Goal: Task Accomplishment & Management: Manage account settings

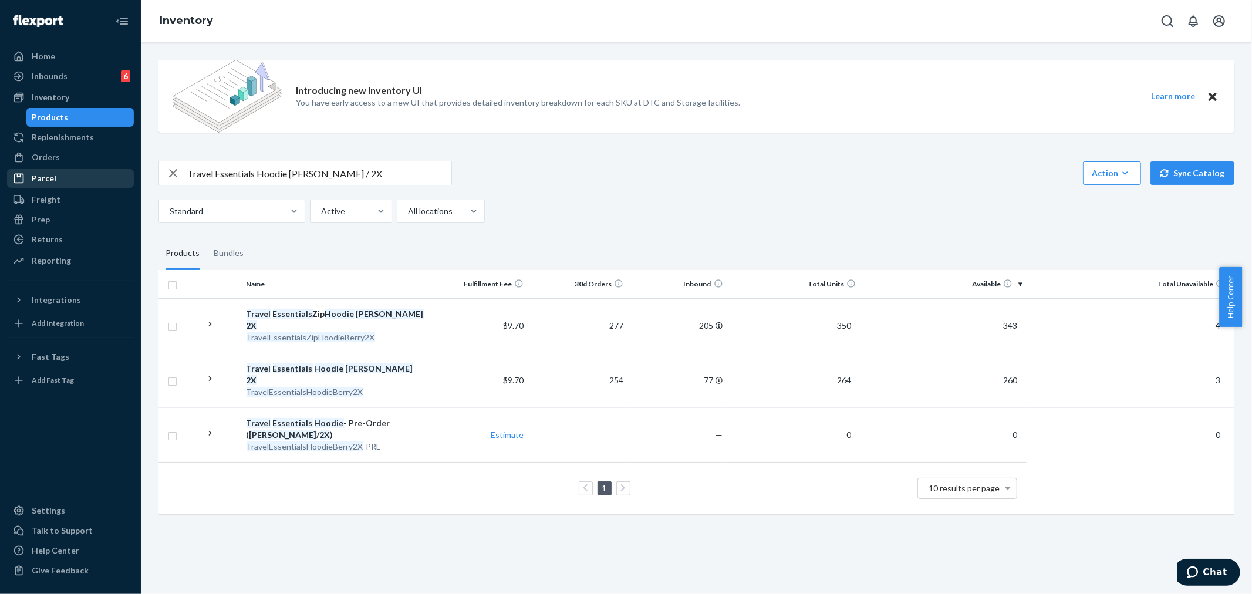
drag, startPoint x: 58, startPoint y: 160, endPoint x: 107, endPoint y: 186, distance: 56.0
click at [57, 160] on div "Orders" at bounding box center [70, 157] width 124 height 16
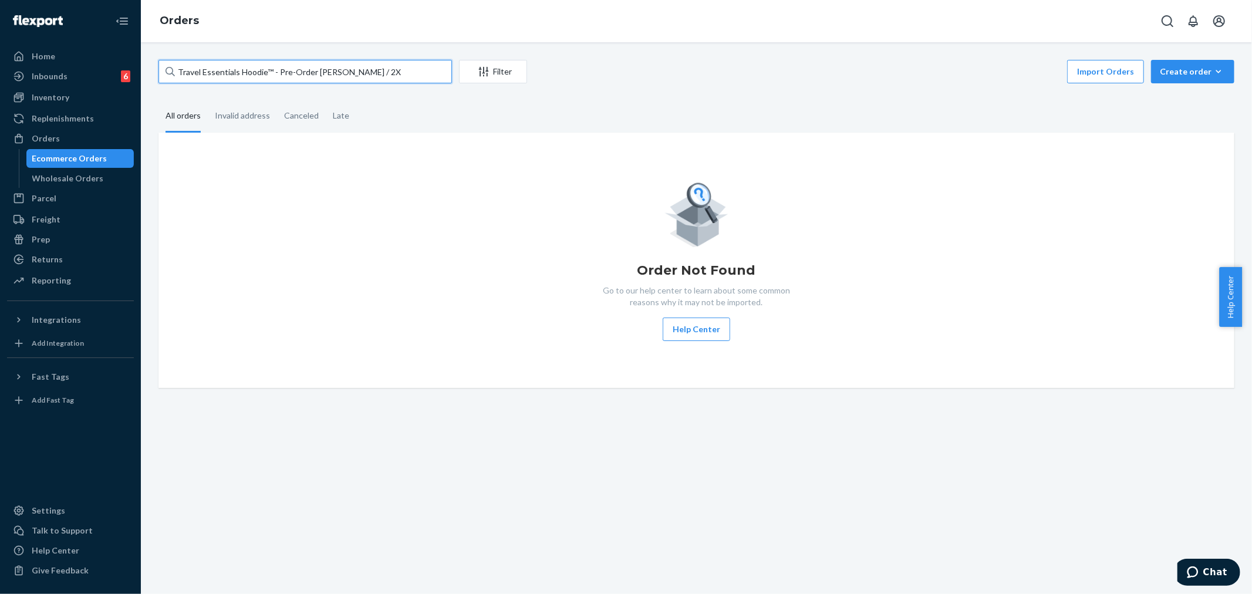
click at [207, 68] on input "Travel Essentials Hoodie™ - Pre-Order [PERSON_NAME] / 2X" at bounding box center [306, 71] width 294 height 23
paste input "[PERSON_NAME]"
type input "[PERSON_NAME]"
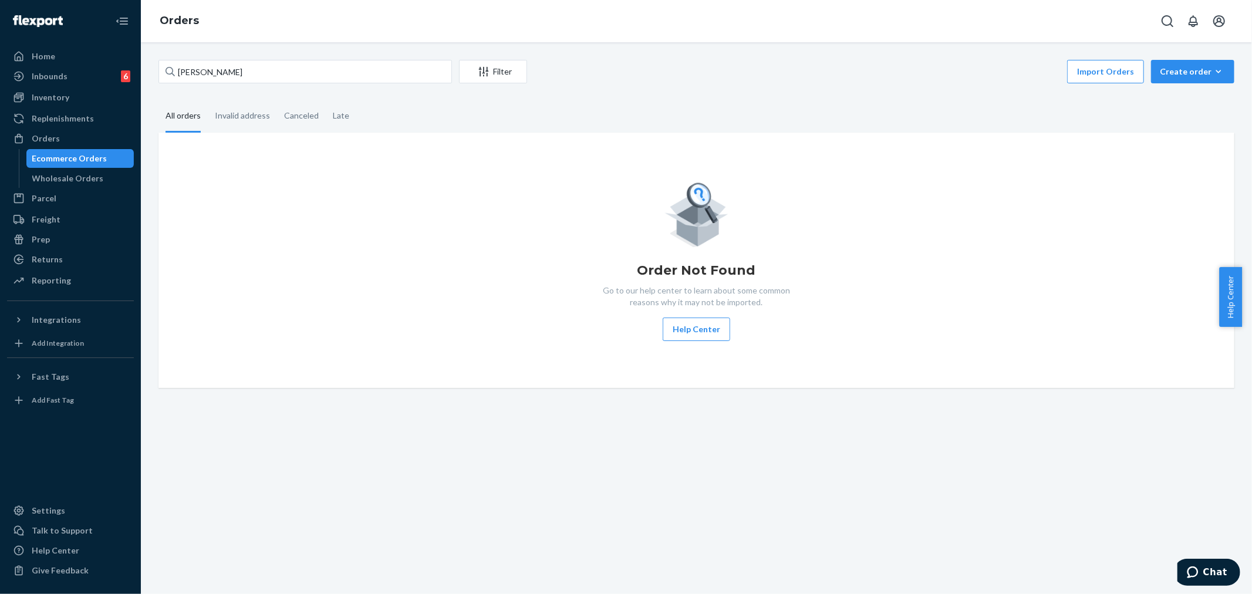
click at [492, 286] on div "Order Not Found Go to our help center to learn about some common reasons why it…" at bounding box center [696, 260] width 1057 height 161
click at [449, 214] on div "Order Not Found Go to our help center to learn about some common reasons why it…" at bounding box center [696, 260] width 1057 height 161
click at [448, 215] on div "Order Not Found Go to our help center to learn about some common reasons why it…" at bounding box center [696, 260] width 1057 height 161
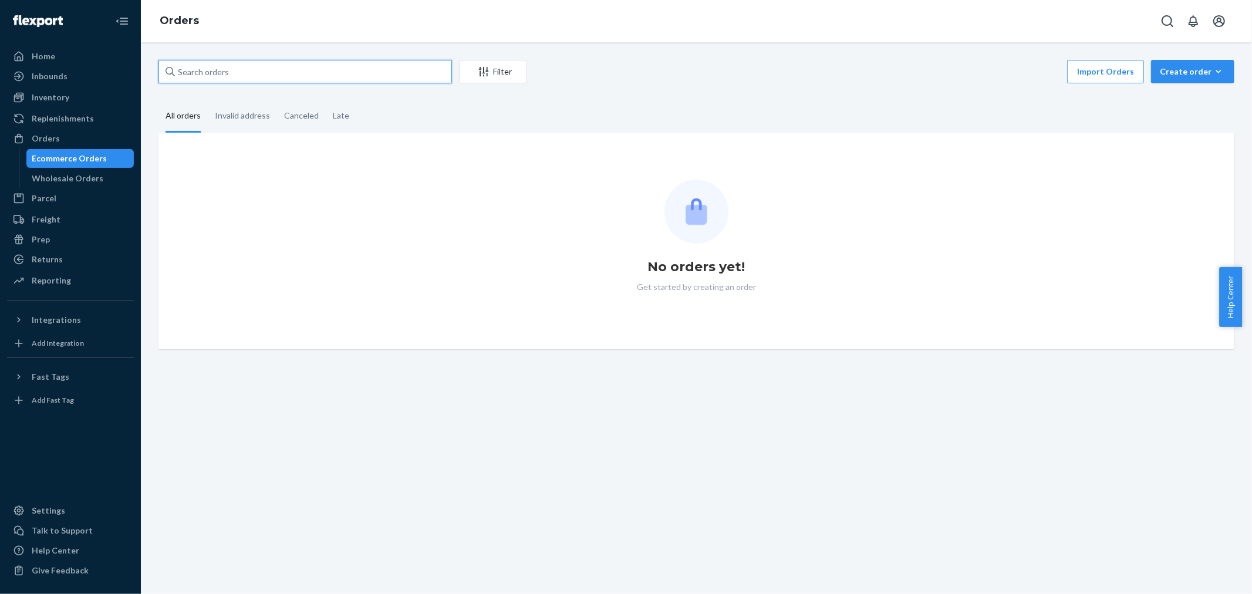
click at [207, 80] on input "text" at bounding box center [306, 71] width 294 height 23
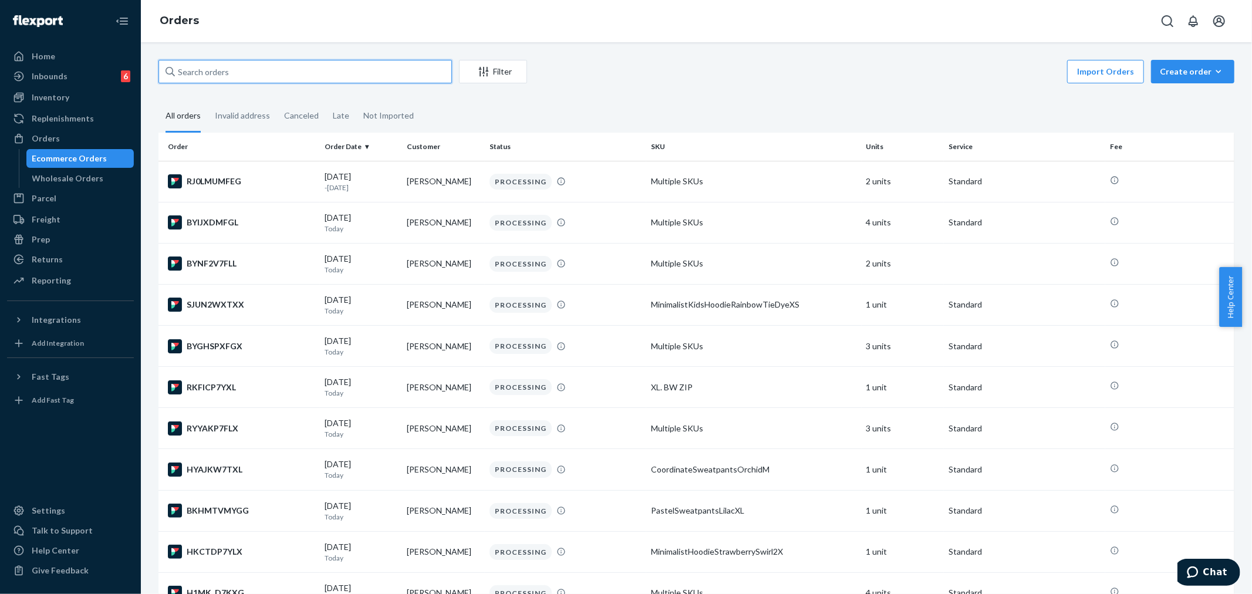
paste input "Ashley Ratific"
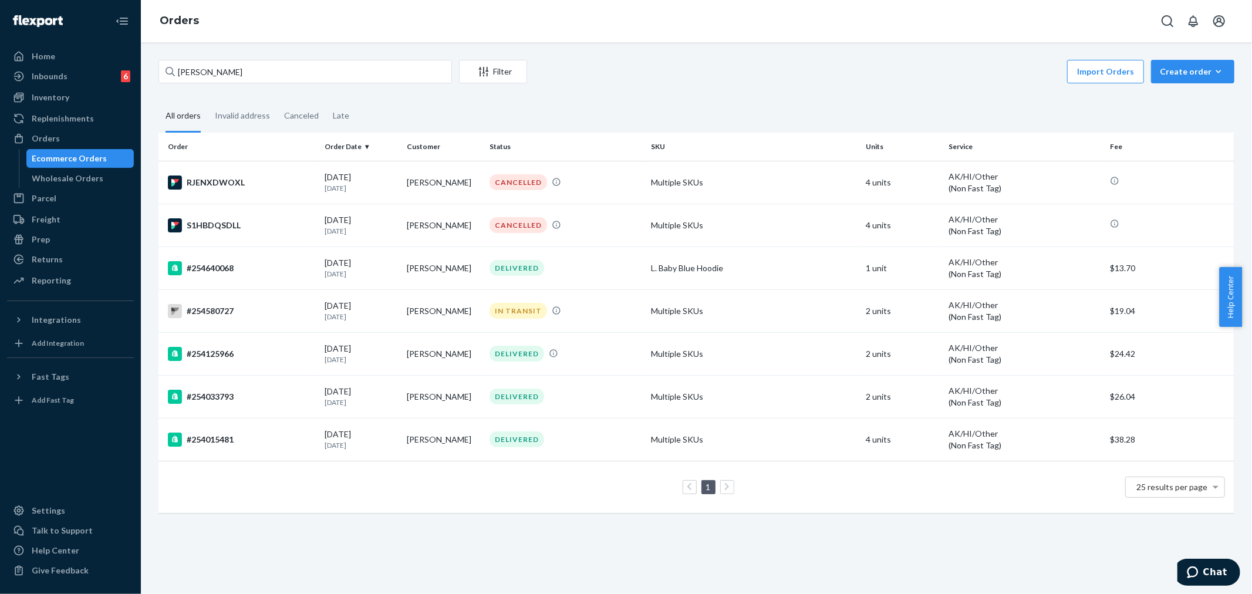
click at [62, 139] on div "Orders" at bounding box center [70, 138] width 124 height 16
click at [202, 72] on input "Ashley Ratific" at bounding box center [306, 71] width 294 height 23
click at [203, 72] on input "Ashley Ratific" at bounding box center [306, 71] width 294 height 23
paste input "254276946"
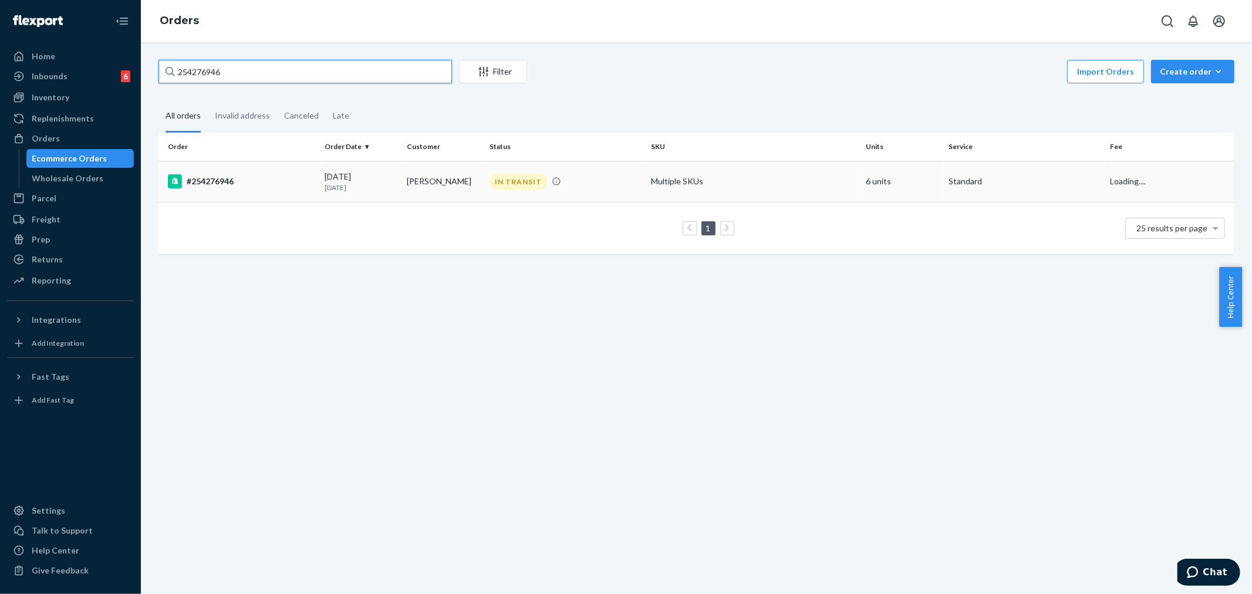
type input "254276946"
click at [562, 196] on td "IN TRANSIT" at bounding box center [565, 181] width 161 height 41
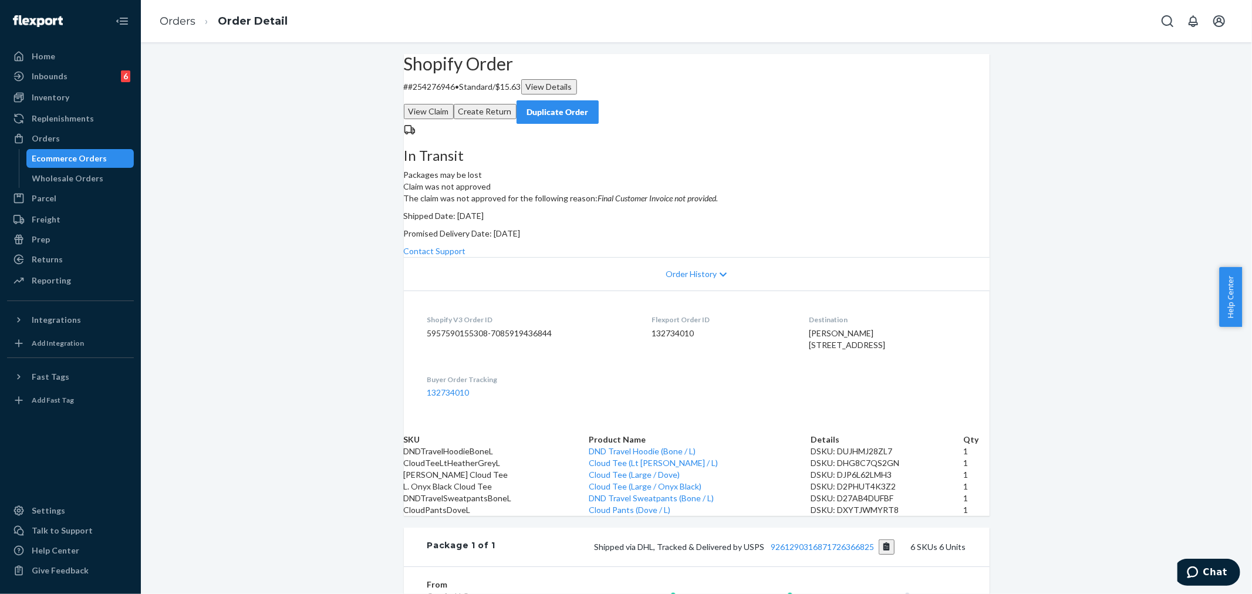
click at [589, 106] on div "Duplicate Order" at bounding box center [558, 112] width 62 height 12
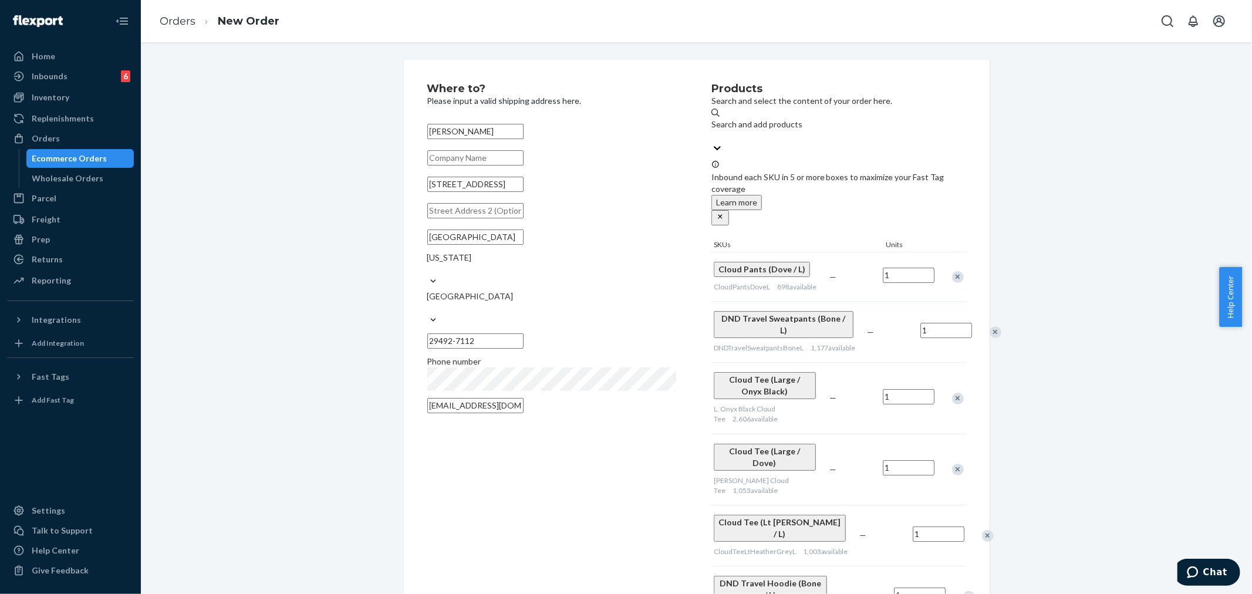
drag, startPoint x: 496, startPoint y: 196, endPoint x: 539, endPoint y: 191, distance: 43.7
click at [524, 191] on input "301 Newbrook Dr Unit 1106" at bounding box center [475, 184] width 96 height 15
drag, startPoint x: 521, startPoint y: 197, endPoint x: 527, endPoint y: 201, distance: 6.8
click at [521, 192] on input "301 Newbrook Dr" at bounding box center [475, 184] width 96 height 15
type input "301 Newbrook Dr"
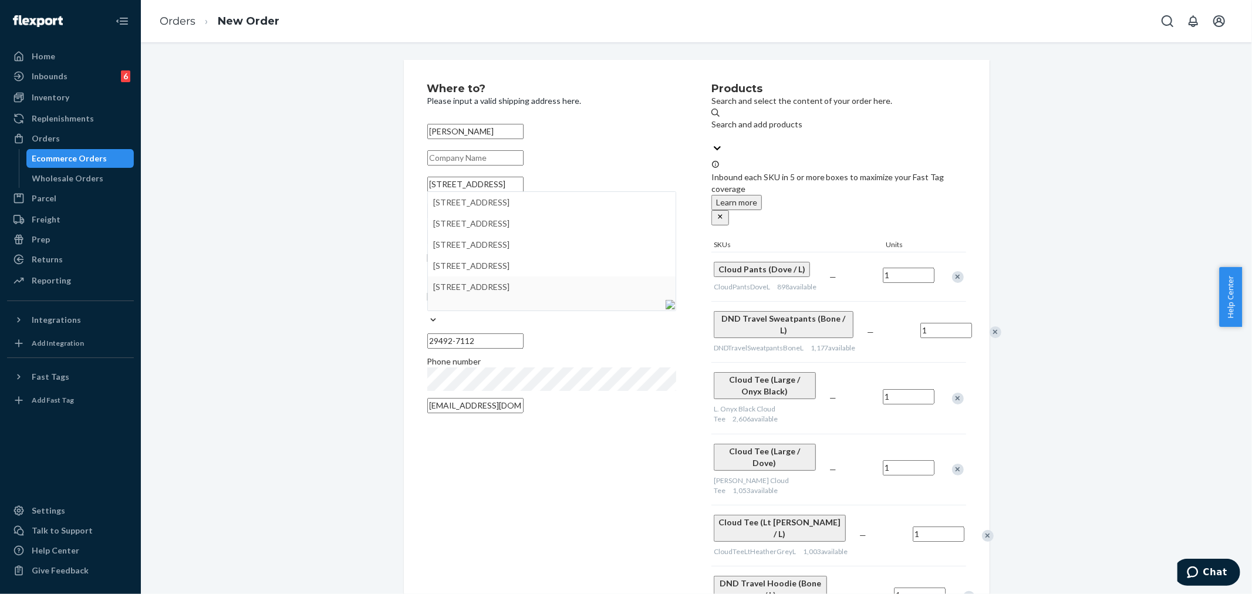
click at [605, 408] on div "Where to? Please input a valid shipping address here. Reed Harrell 301 Newbrook…" at bounding box center [569, 355] width 284 height 544
click at [450, 218] on input "text" at bounding box center [475, 210] width 96 height 15
paste input "Unit 1106"
type input "Unit 1106"
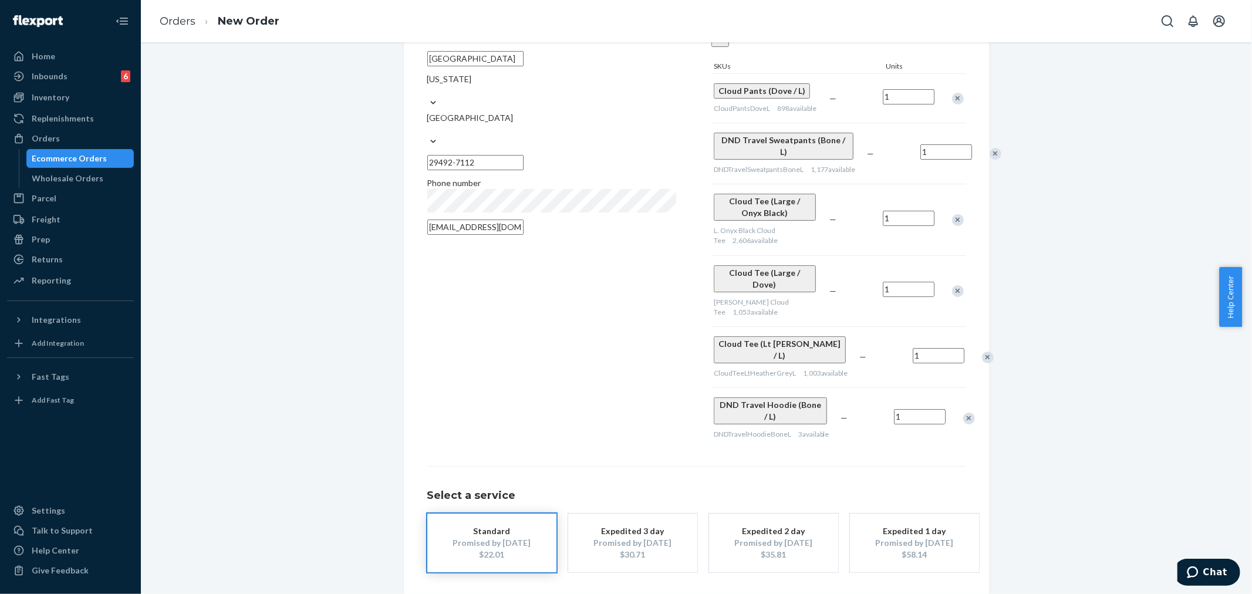
scroll to position [192, 0]
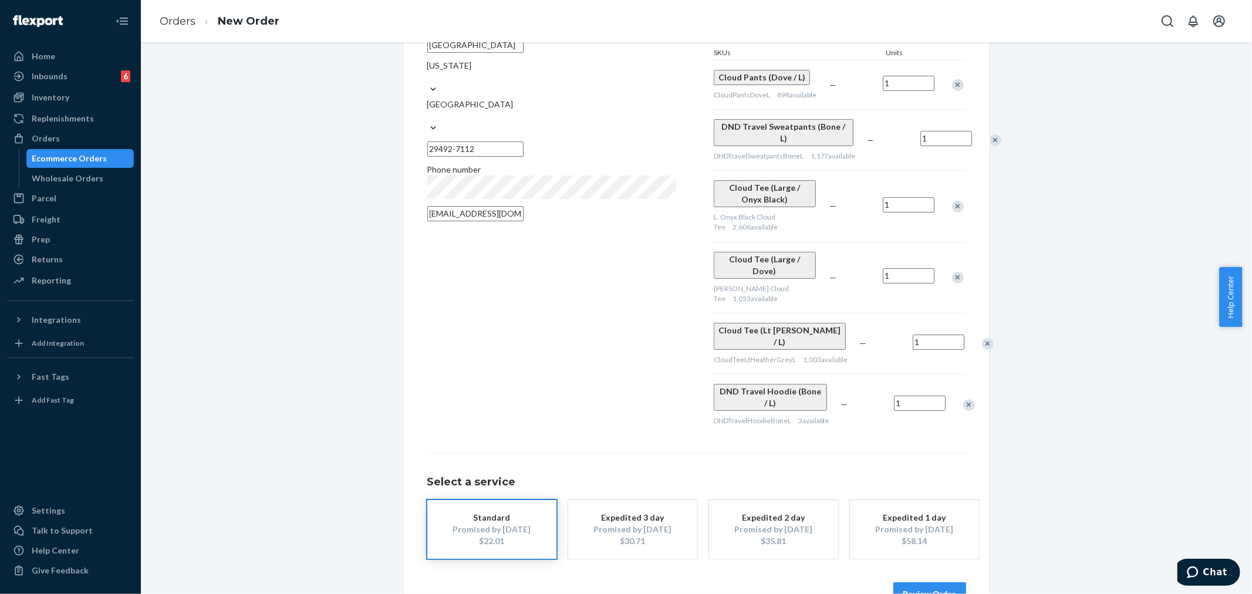
click at [920, 582] on button "Review Order" at bounding box center [930, 593] width 73 height 23
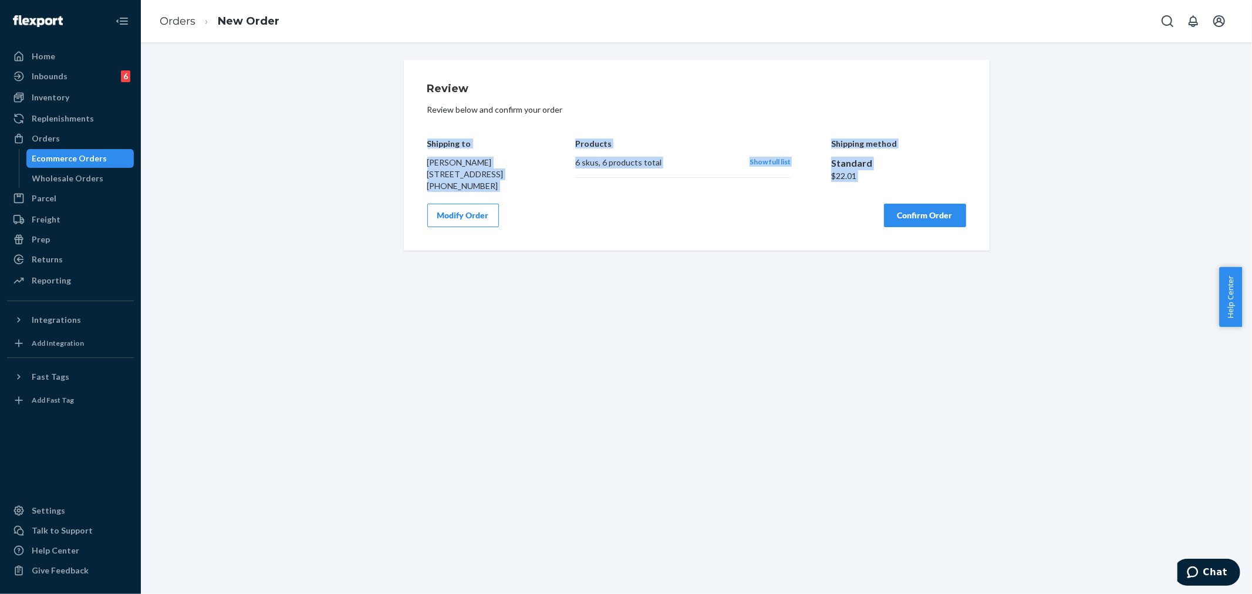
drag, startPoint x: 424, startPoint y: 143, endPoint x: 578, endPoint y: 297, distance: 218.4
click at [533, 219] on div "Review Review below and confirm your order Shipping to Reed Harrell 301 Newbroo…" at bounding box center [696, 155] width 539 height 144
click at [567, 190] on div "Shipping to Reed Harrell 301 Newbrook Dr Unit 1106 Charleston, SC 29492-7112 +1…" at bounding box center [696, 157] width 539 height 70
click at [437, 136] on div "Shipping to Reed Harrell 301 Newbrook Dr Unit 1106 Charleston, SC 29492-7112 +1…" at bounding box center [481, 157] width 108 height 70
drag, startPoint x: 418, startPoint y: 142, endPoint x: 571, endPoint y: 242, distance: 182.9
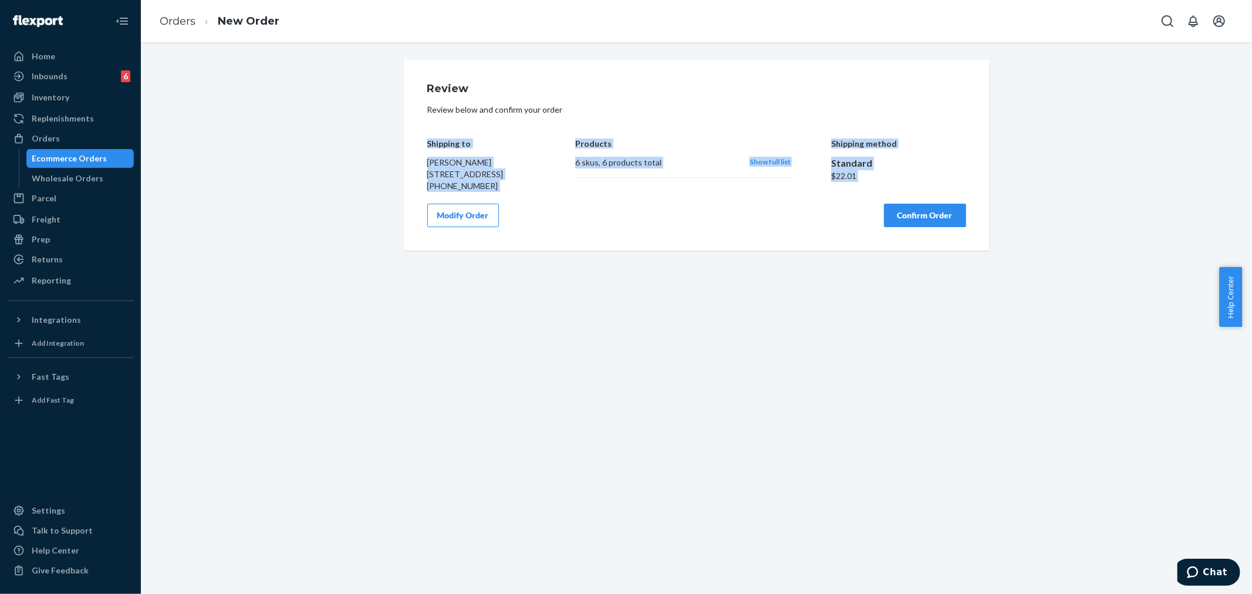
click at [526, 196] on div "Review Review below and confirm your order Shipping to Reed Harrell 301 Newbroo…" at bounding box center [697, 155] width 586 height 191
copy div "Shipping to Reed Harrell 301 Newbrook Dr Unit 1106 Charleston, SC 29492-7112"
click at [918, 227] on button "Confirm Order" at bounding box center [925, 215] width 82 height 23
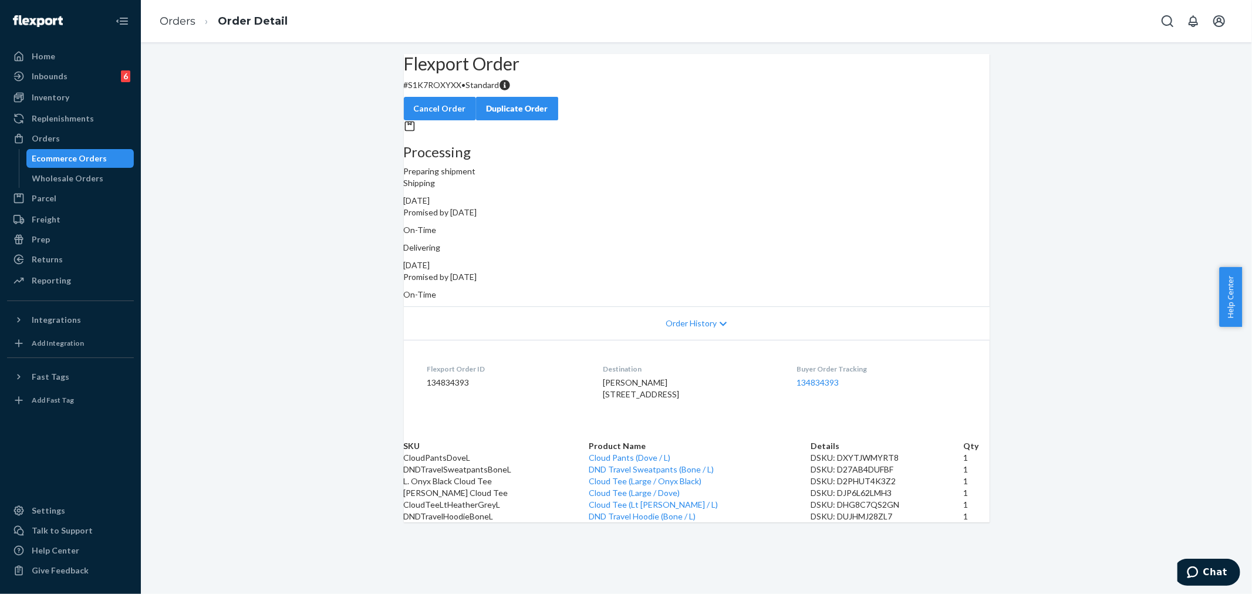
click at [449, 91] on p "# S1K7ROXYXX • Standard" at bounding box center [697, 85] width 586 height 12
copy p "S1K7ROXYXX"
drag, startPoint x: 62, startPoint y: 139, endPoint x: 163, endPoint y: 208, distance: 122.5
click at [62, 139] on div "Orders" at bounding box center [70, 138] width 124 height 16
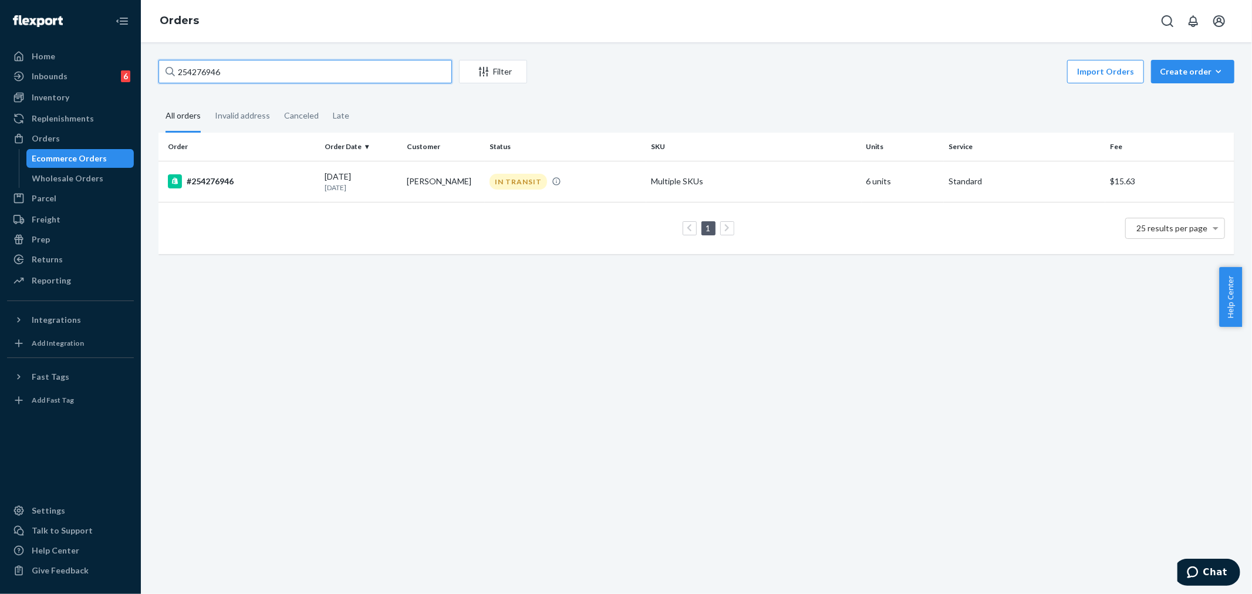
click at [196, 70] on input "254276946" at bounding box center [306, 71] width 294 height 23
drag, startPoint x: 196, startPoint y: 70, endPoint x: 56, endPoint y: 119, distance: 147.8
click at [45, 104] on div "Inventory" at bounding box center [70, 97] width 124 height 16
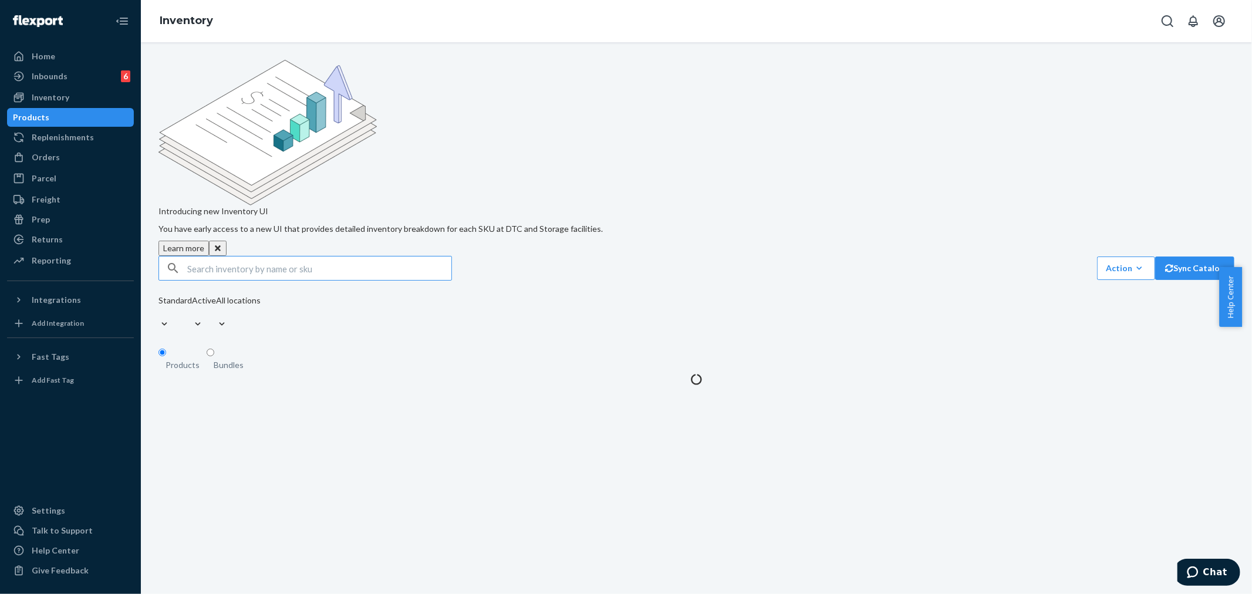
click at [215, 256] on div at bounding box center [306, 268] width 294 height 25
click at [214, 257] on input "text" at bounding box center [319, 268] width 264 height 23
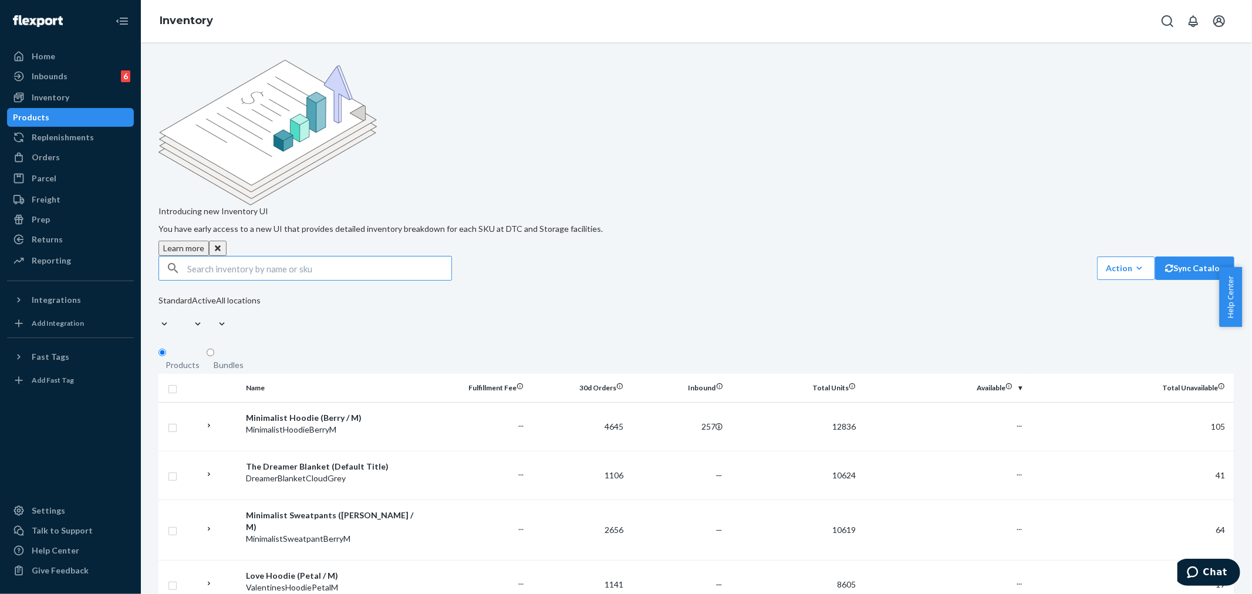
paste input "Airplane Mode Travel Hoodie Steel Grey / 2X"
click at [250, 257] on input "Airplane Mode Travel Hoodie Steel Grey / 2X" at bounding box center [319, 268] width 264 height 23
type input "DND Travel Hoodie Steel Grey / 2X"
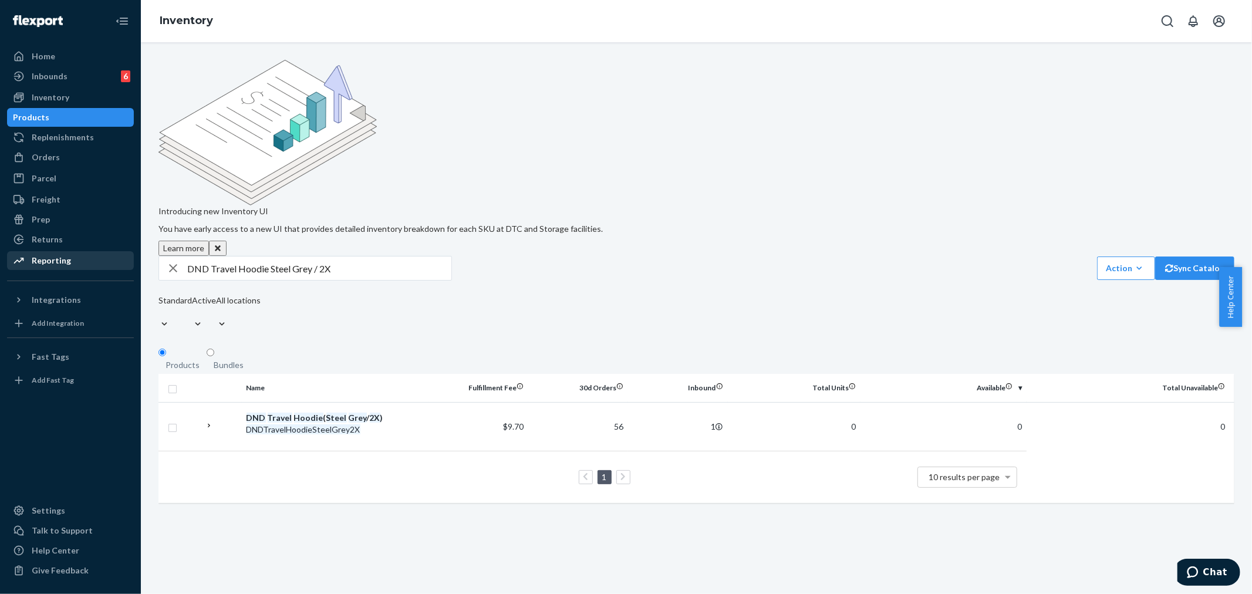
drag, startPoint x: 34, startPoint y: 241, endPoint x: 105, endPoint y: 267, distance: 75.3
click at [34, 240] on div "Returns" at bounding box center [47, 240] width 31 height 12
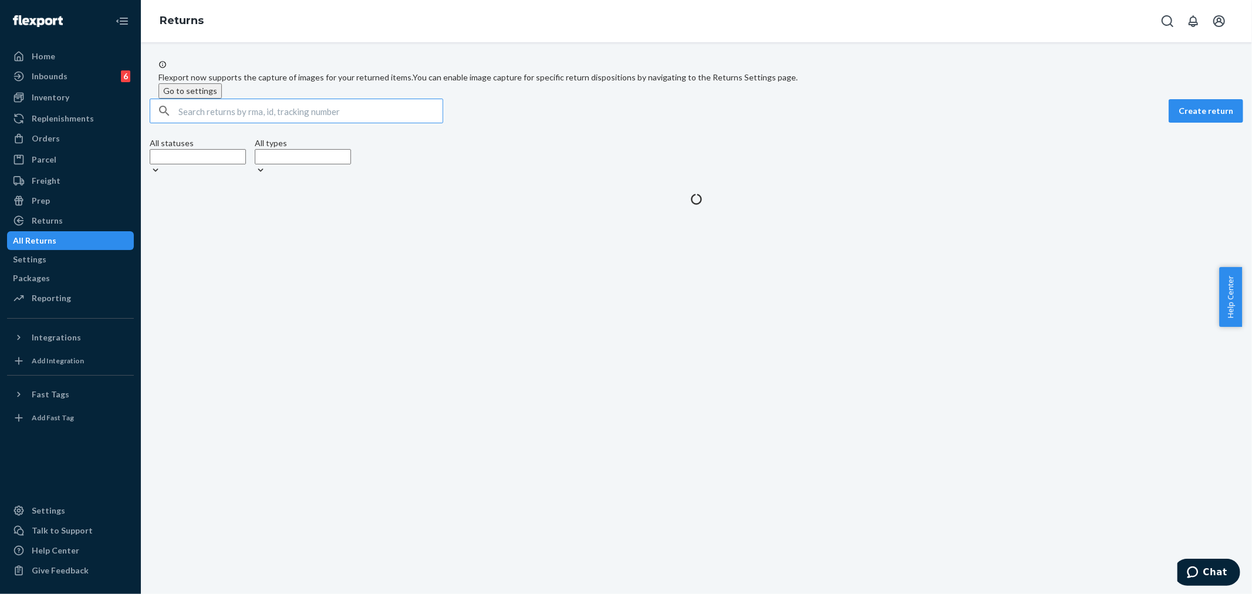
click at [194, 123] on input "text" at bounding box center [310, 110] width 264 height 23
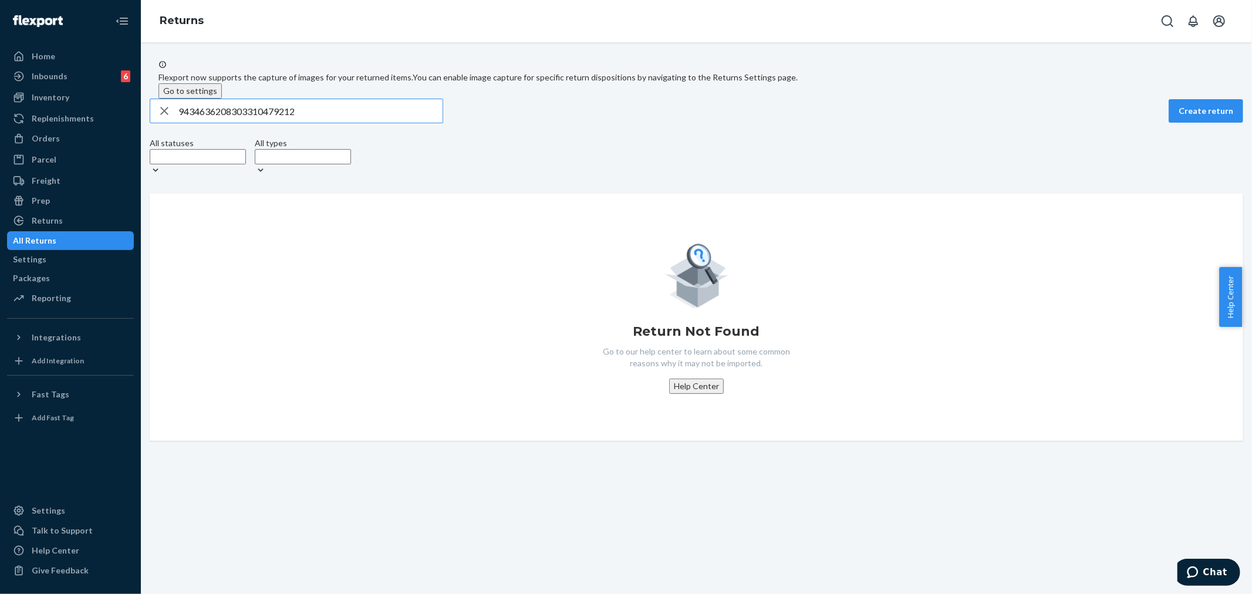
type input "9434636208303310479212"
click at [55, 136] on div "Orders" at bounding box center [46, 139] width 28 height 12
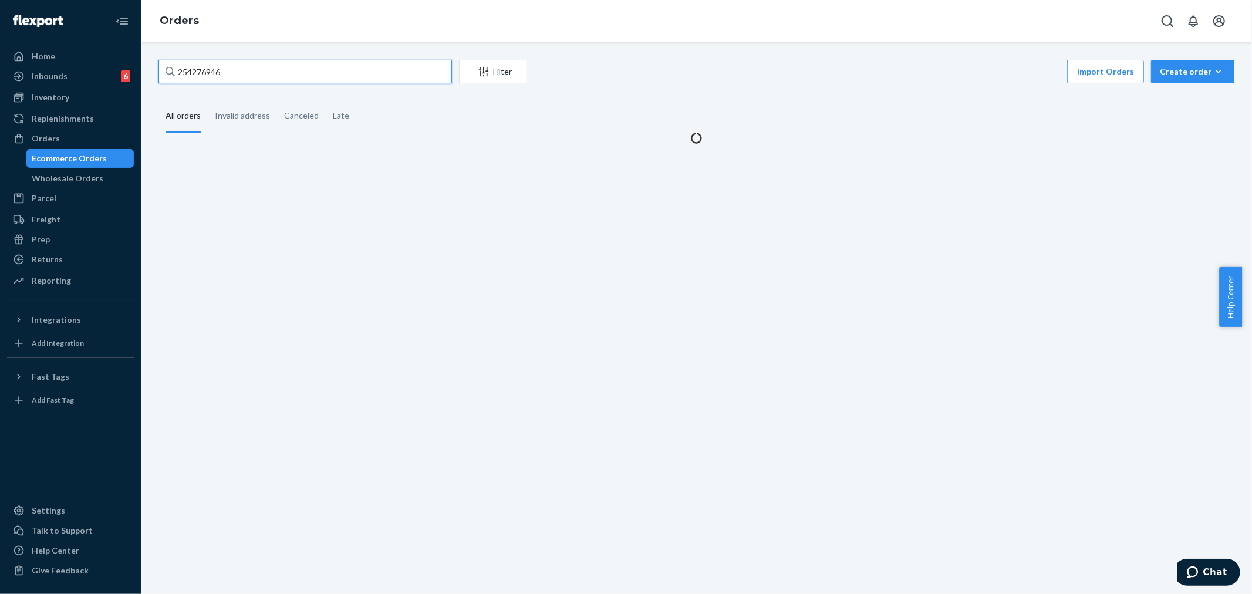
click at [192, 72] on input "254276946" at bounding box center [306, 71] width 294 height 23
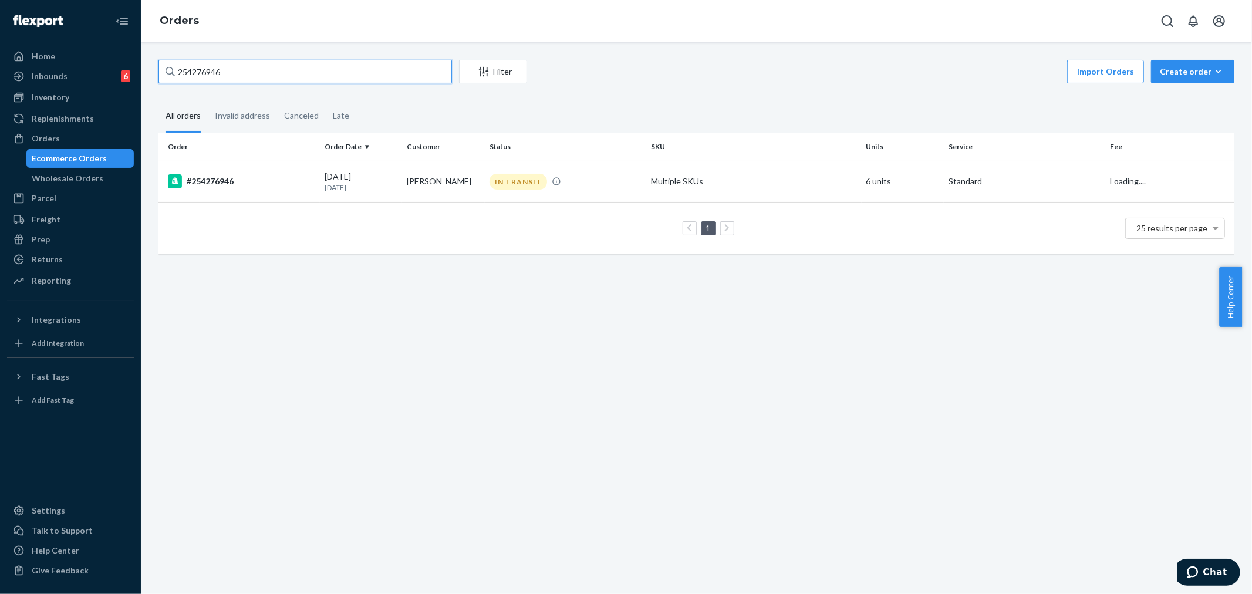
paste input "634672"
type input "254634672"
drag, startPoint x: 451, startPoint y: 185, endPoint x: 518, endPoint y: 324, distance: 153.9
click at [453, 190] on td "Sandra Seymour" at bounding box center [443, 181] width 83 height 41
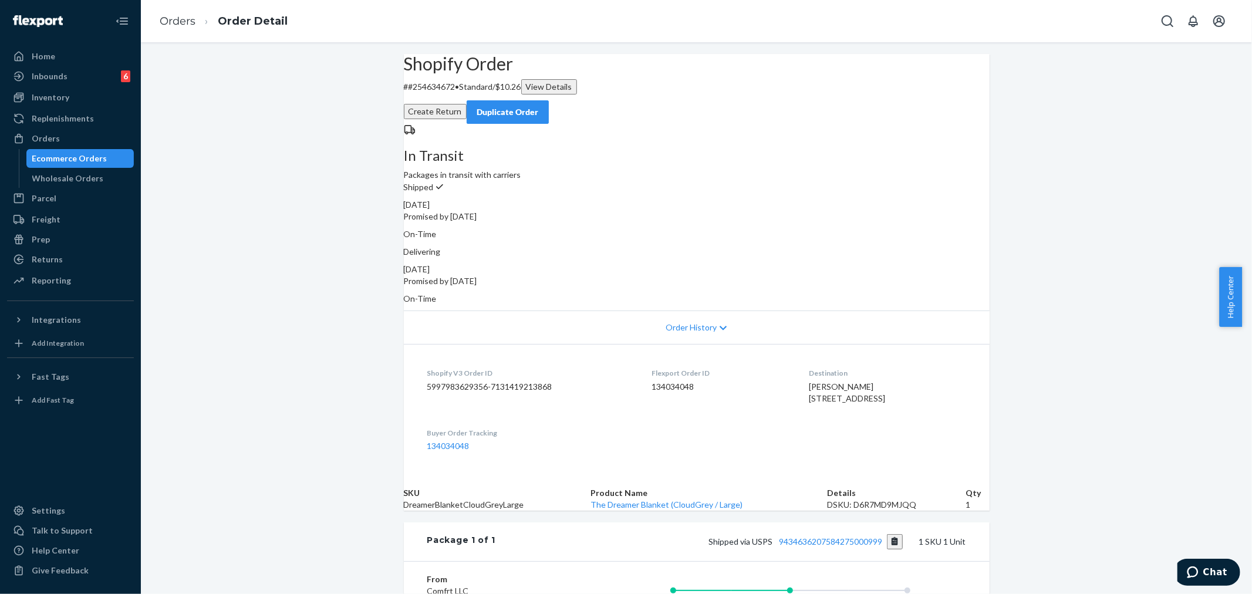
click at [376, 196] on div "Shopify Order # #254634672 • Standard / $10.26 View Details Create Return Dupli…" at bounding box center [696, 391] width 1111 height 674
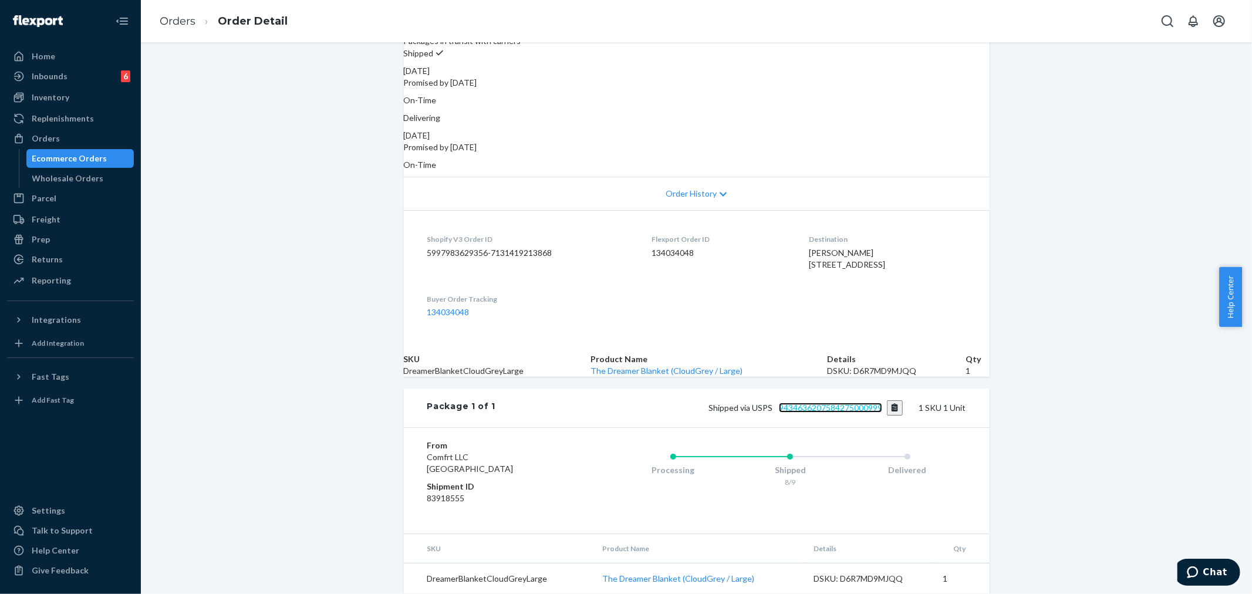
click at [840, 403] on link "9434636207584275000999" at bounding box center [830, 408] width 103 height 10
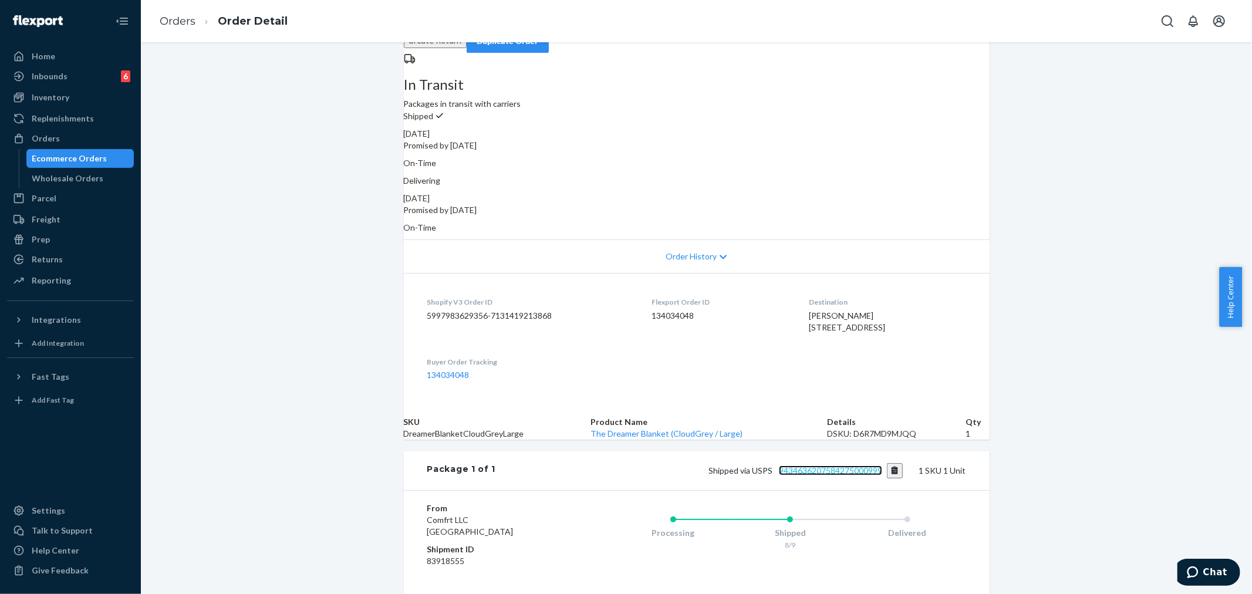
scroll to position [0, 0]
